Goal: Information Seeking & Learning: Learn about a topic

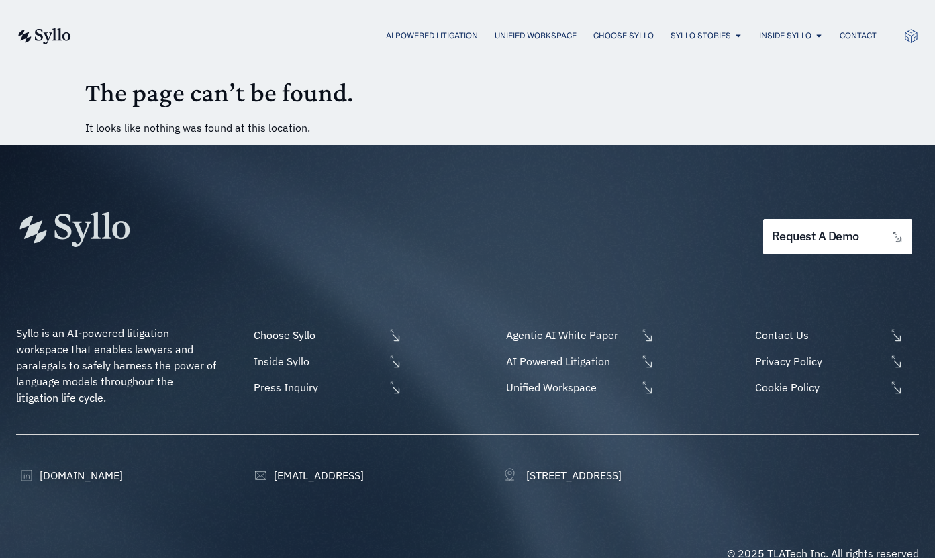
click at [56, 30] on img at bounding box center [43, 36] width 55 height 16
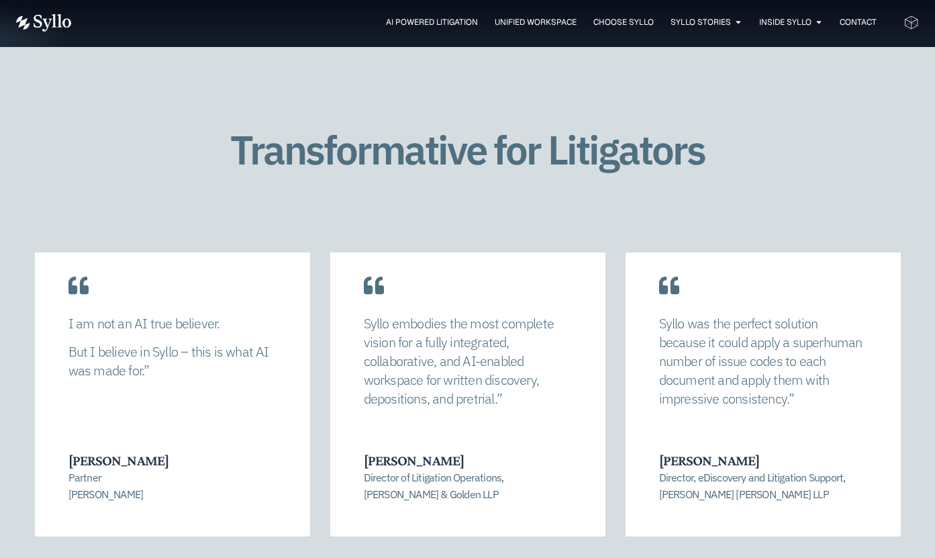
scroll to position [2735, 0]
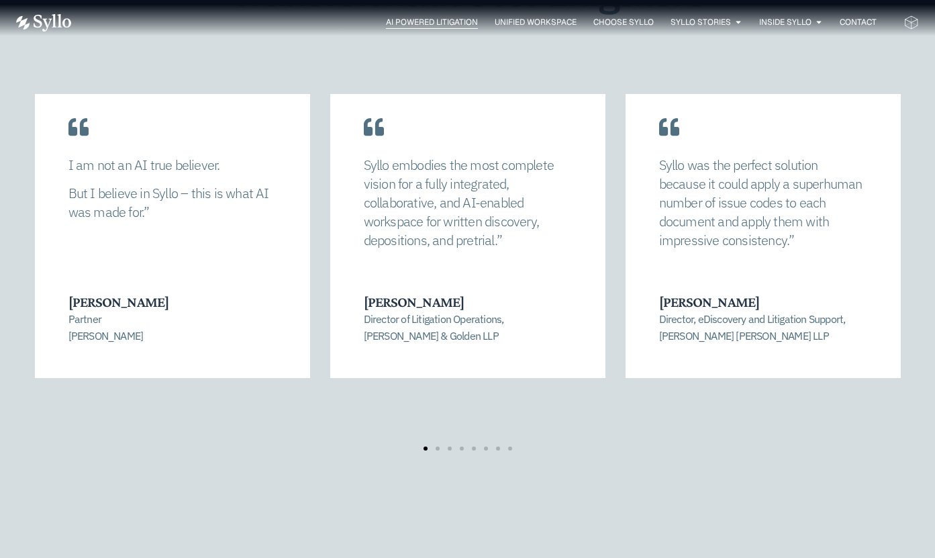
click at [436, 18] on span "AI Powered Litigation" at bounding box center [432, 22] width 92 height 12
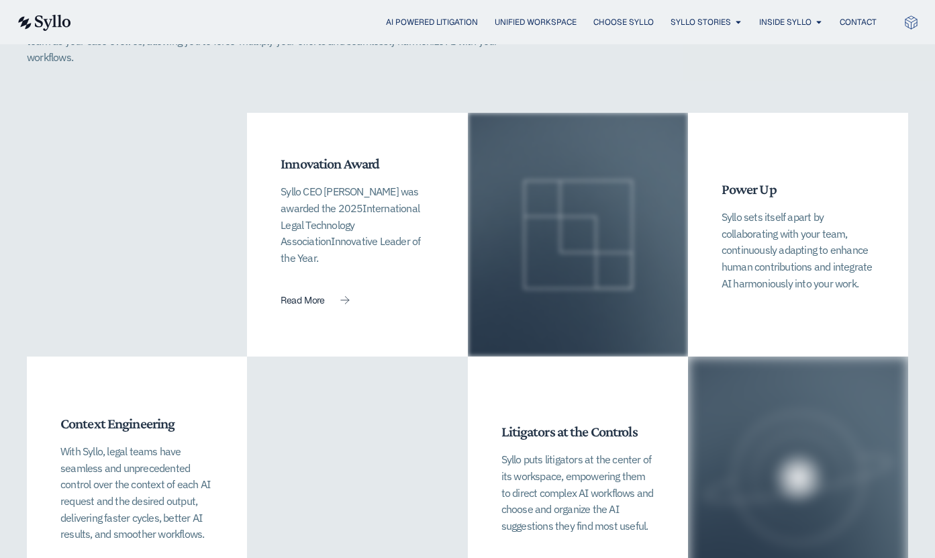
scroll to position [2949, 0]
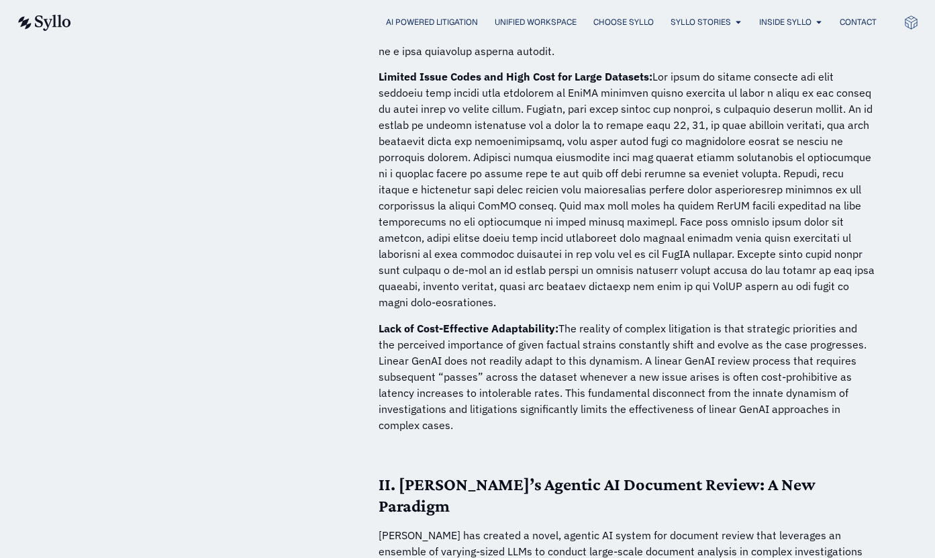
scroll to position [2840, 0]
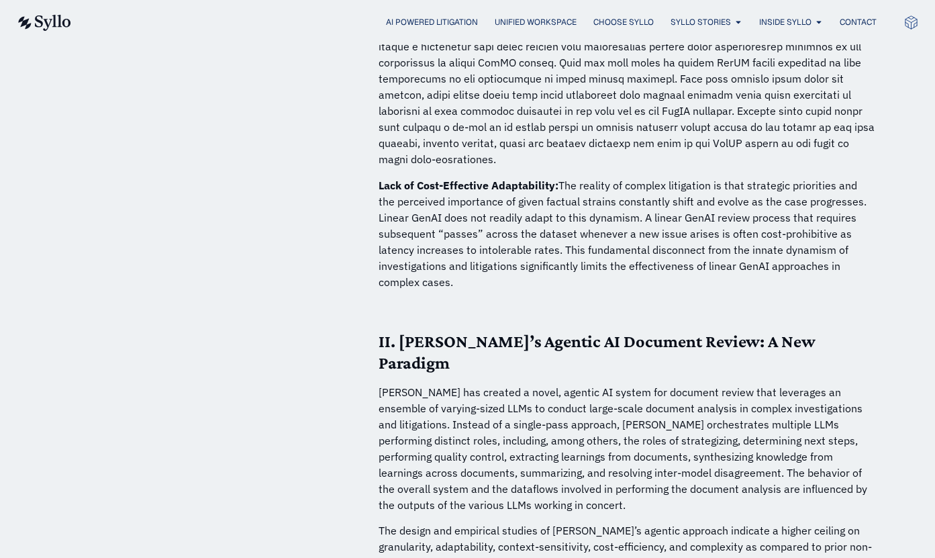
click at [600, 266] on p "Lack of Cost-Effective Adaptability: The reality of complex litigation is that …" at bounding box center [627, 233] width 497 height 113
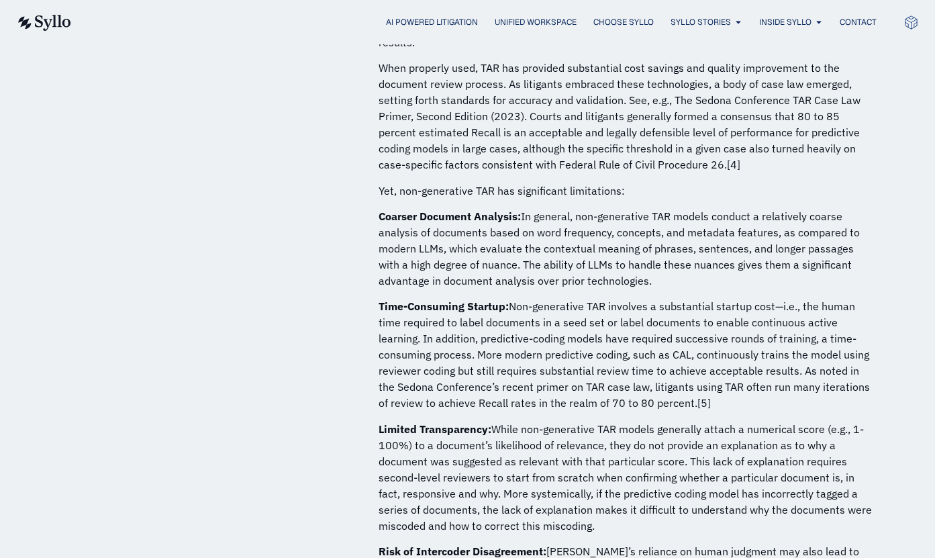
scroll to position [1323, 0]
